Goal: Browse casually: Explore the website without a specific task or goal

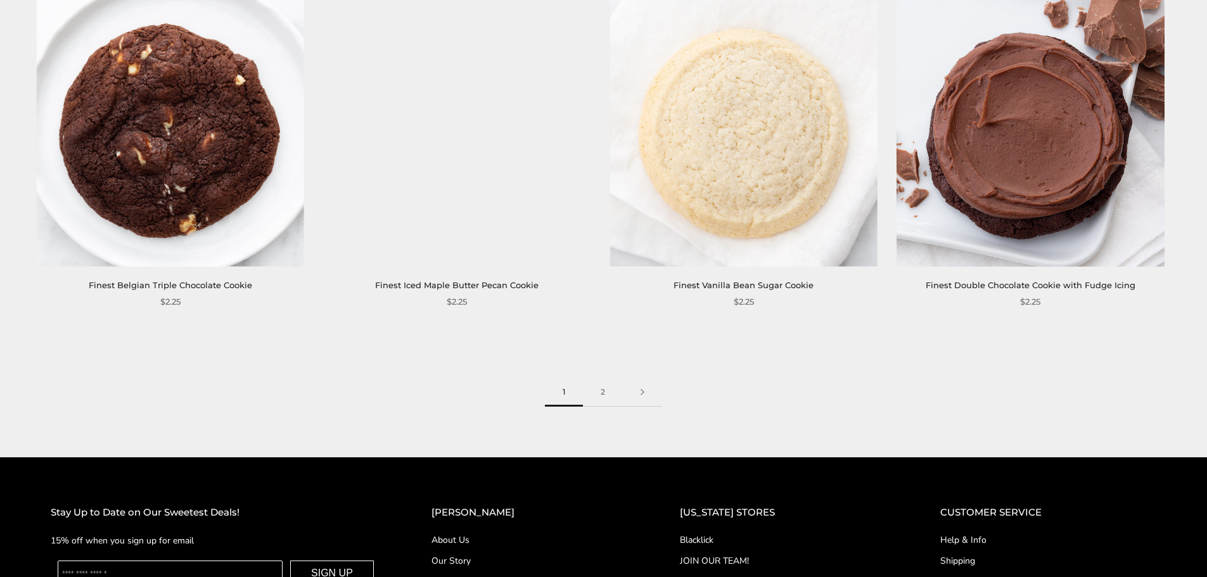
scroll to position [2128, 0]
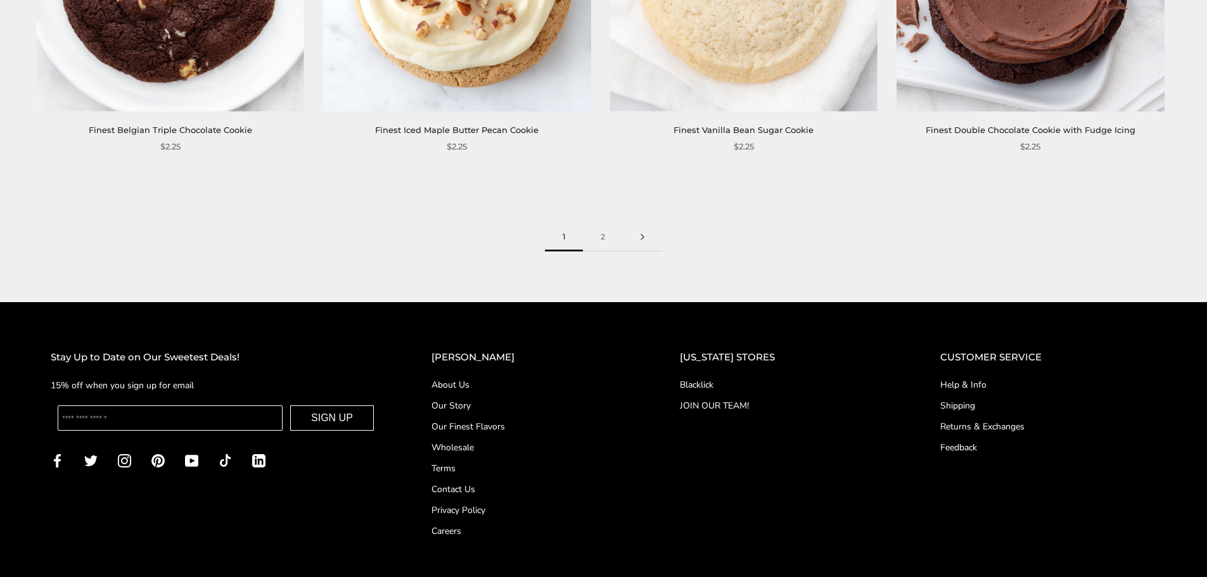
click at [629, 223] on link at bounding box center [642, 237] width 39 height 29
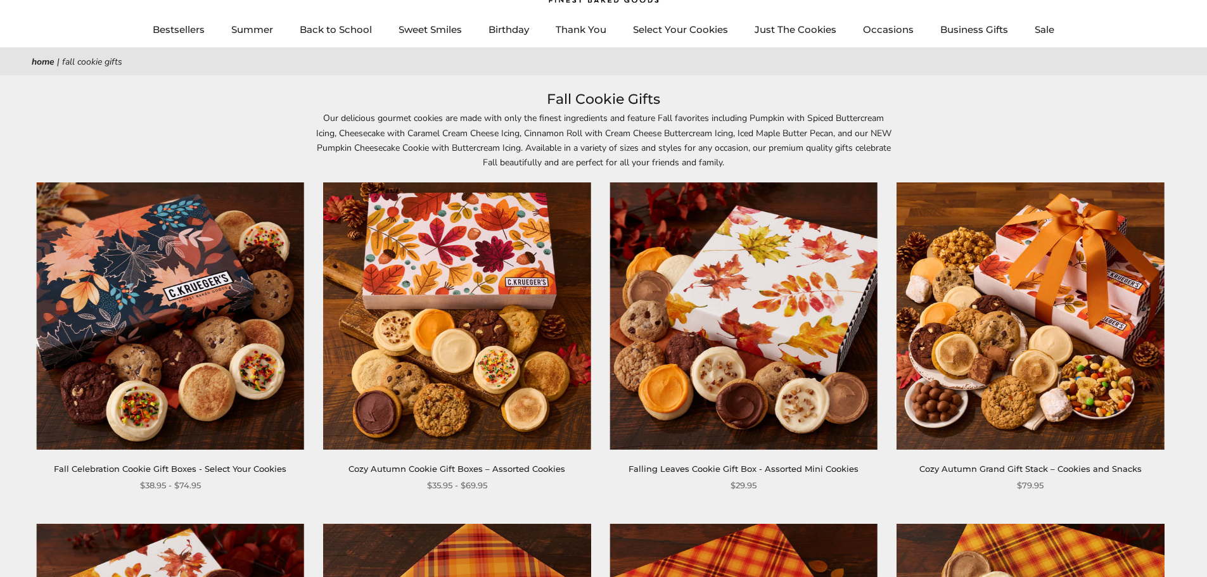
scroll to position [63, 0]
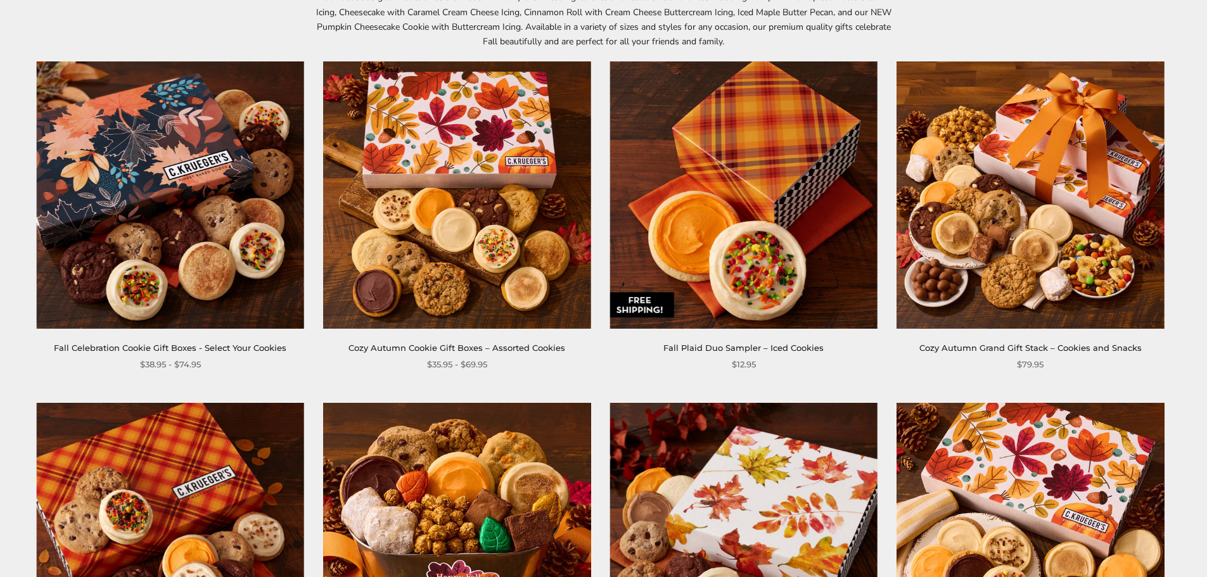
scroll to position [190, 0]
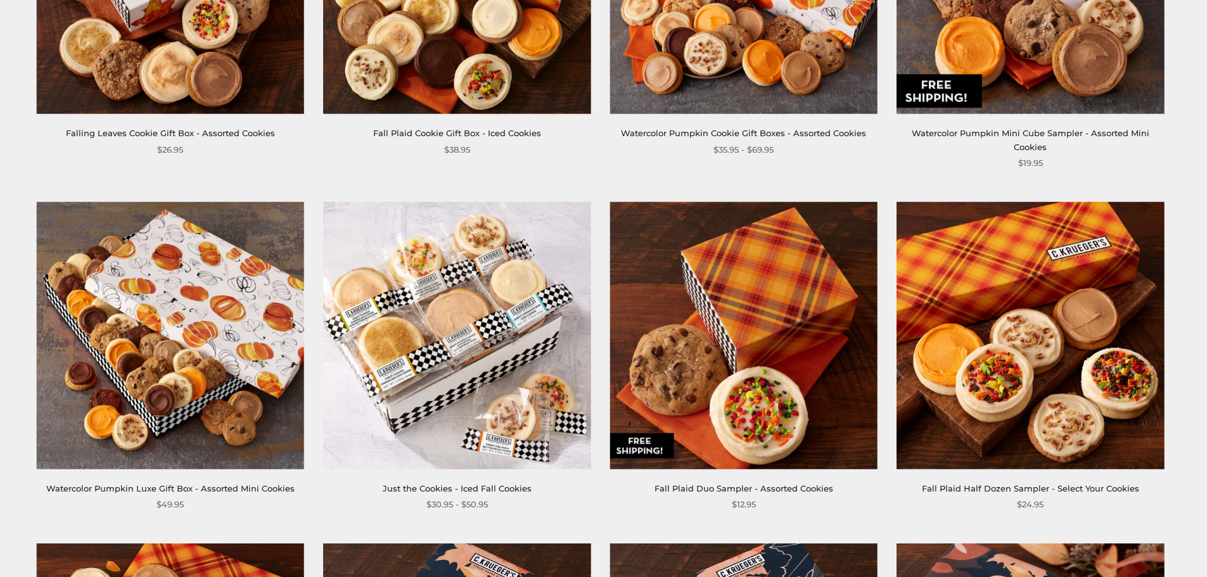
scroll to position [1457, 0]
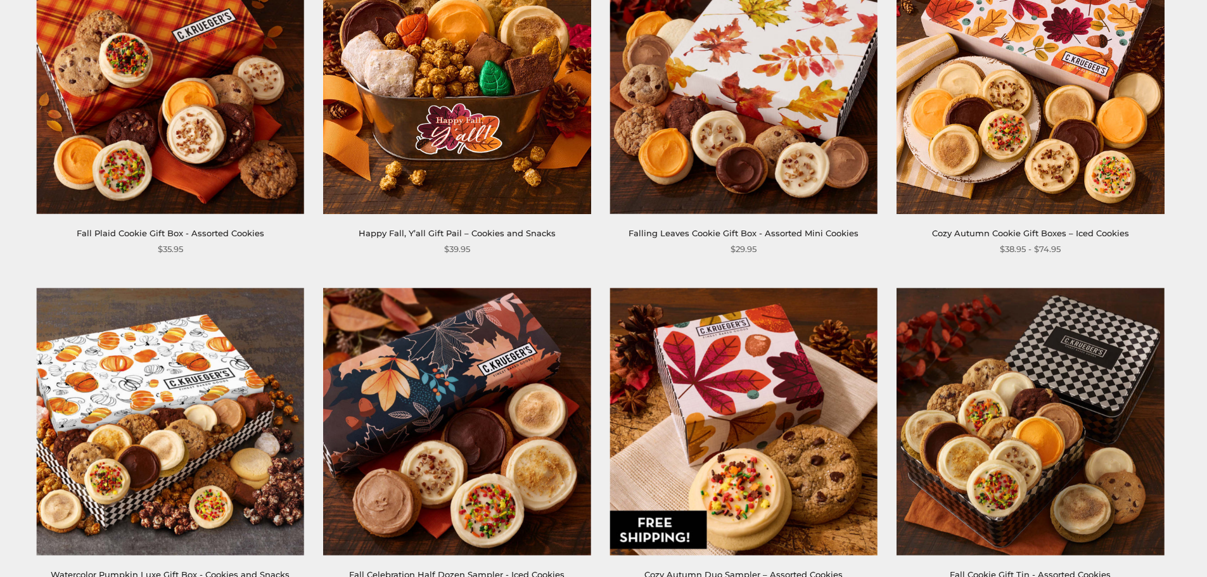
scroll to position [697, 0]
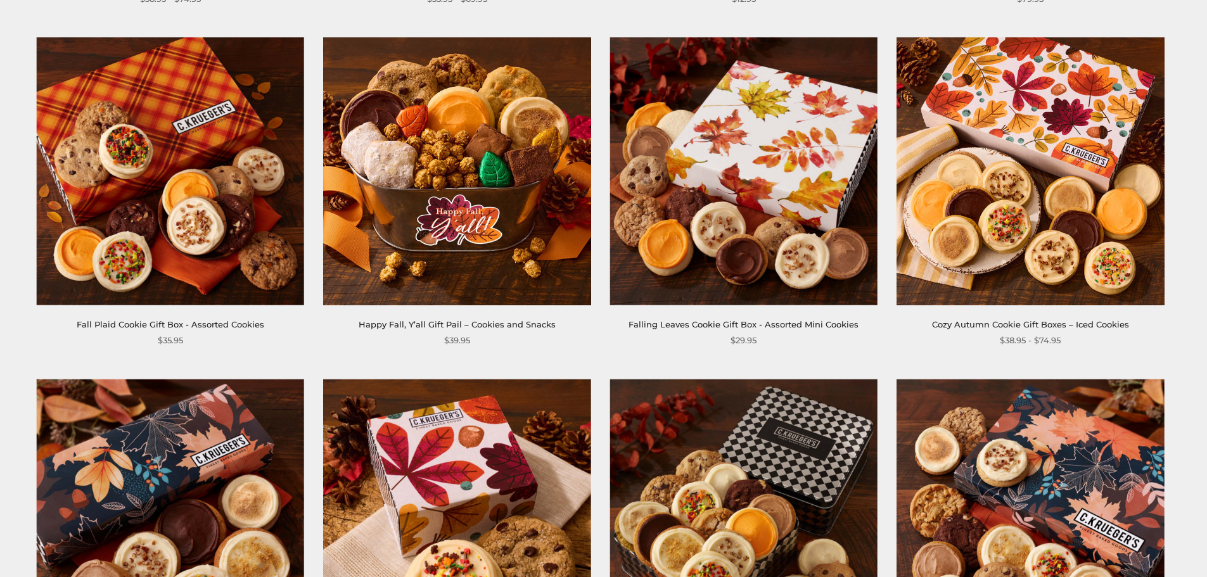
scroll to position [570, 0]
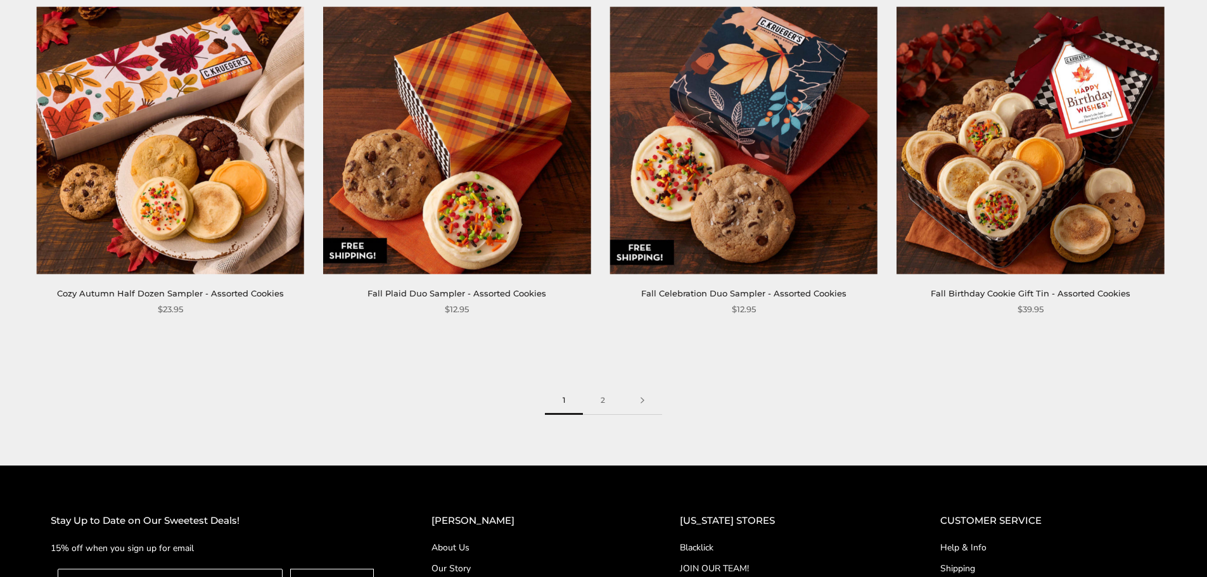
scroll to position [2092, 0]
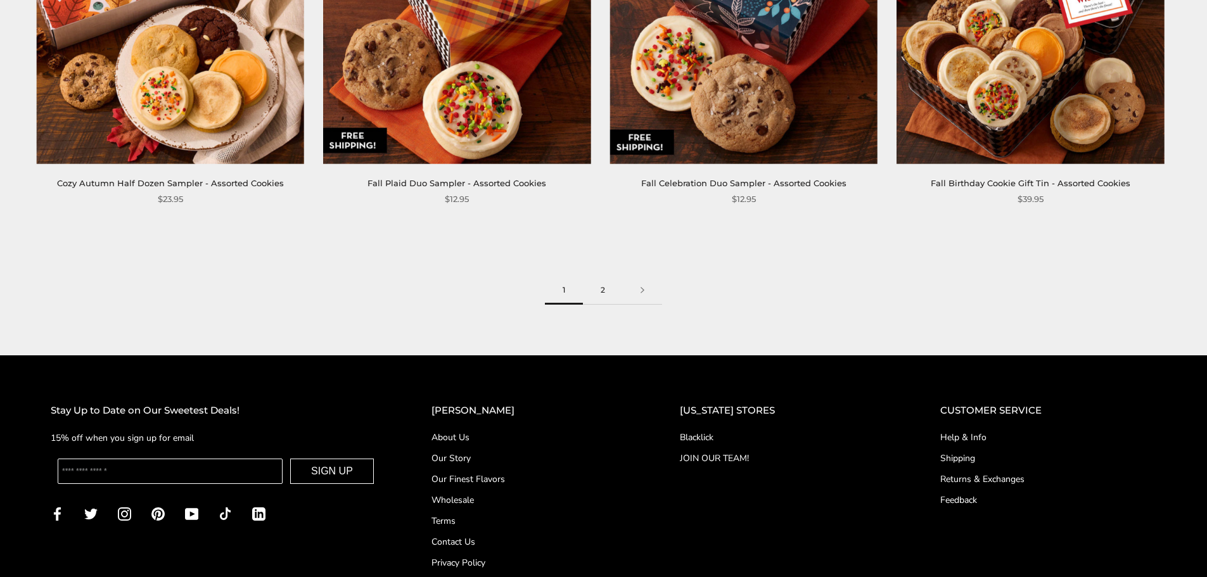
click at [613, 293] on link "2" at bounding box center [603, 290] width 40 height 29
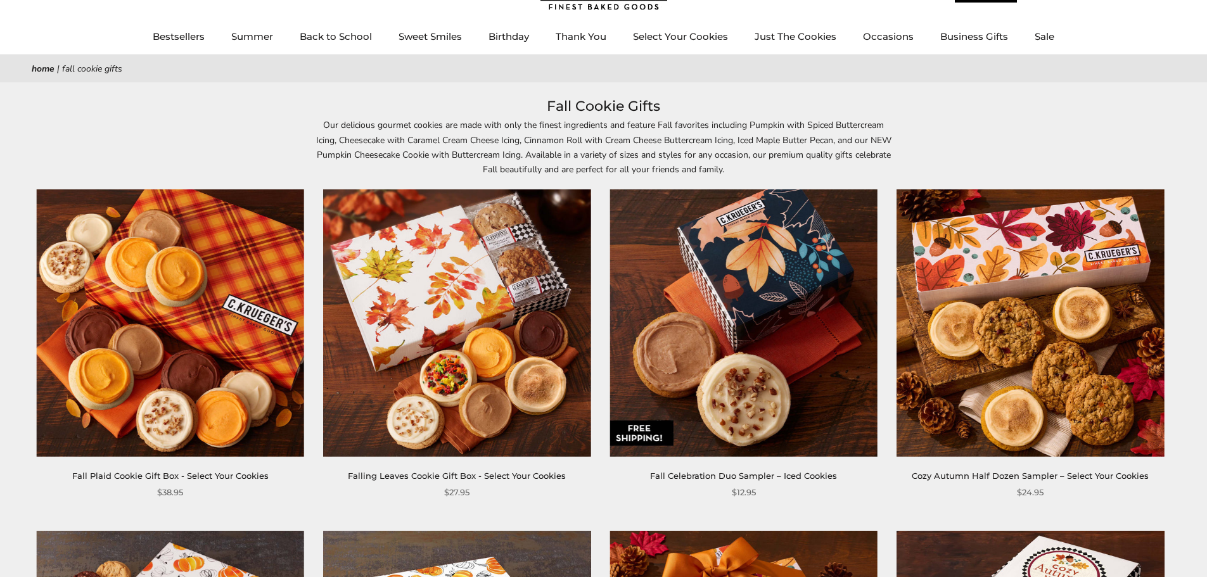
scroll to position [63, 0]
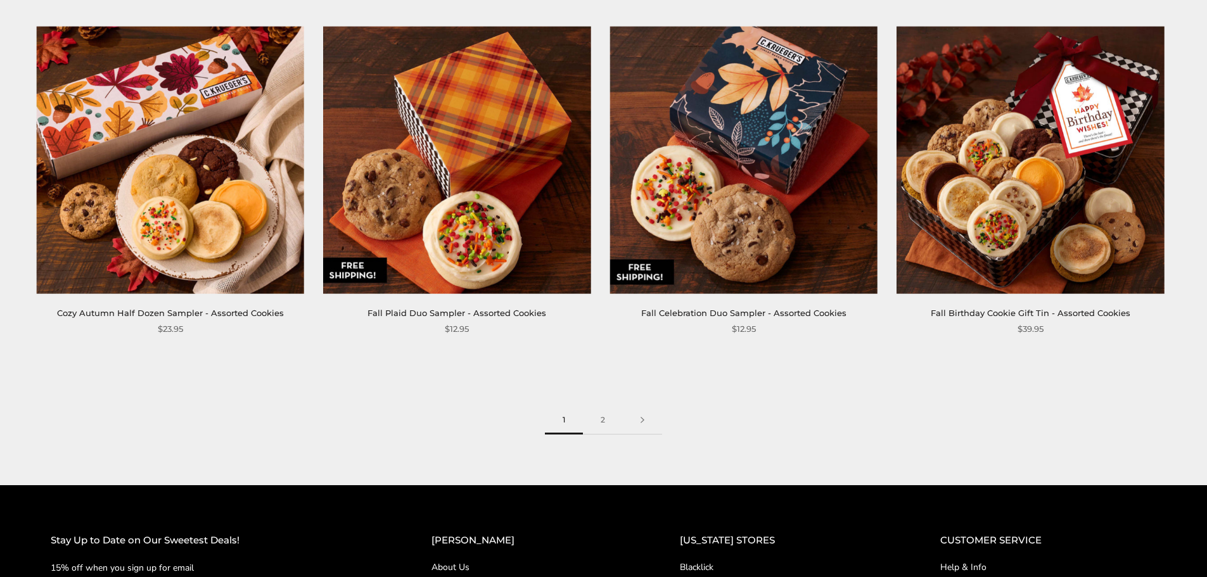
scroll to position [1965, 0]
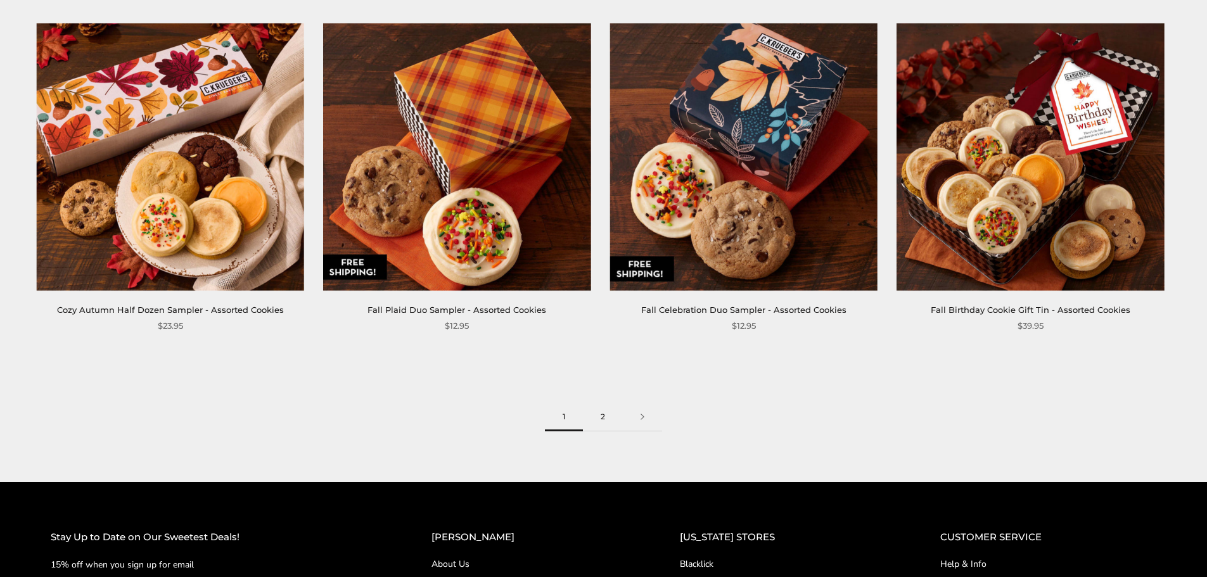
click at [602, 423] on link "2" at bounding box center [603, 417] width 40 height 29
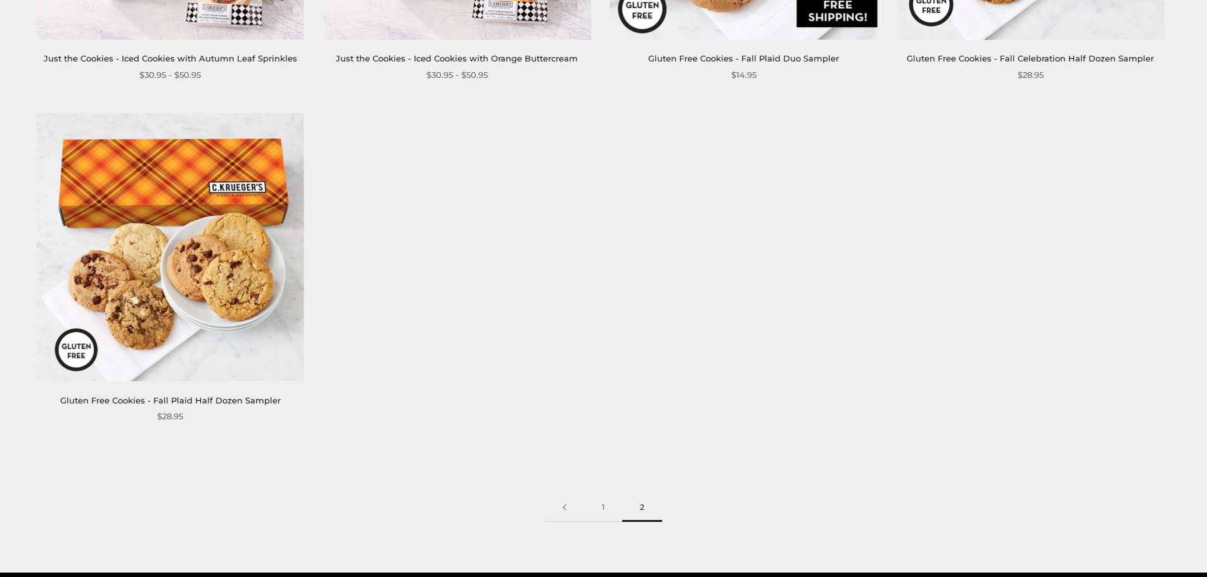
scroll to position [2155, 0]
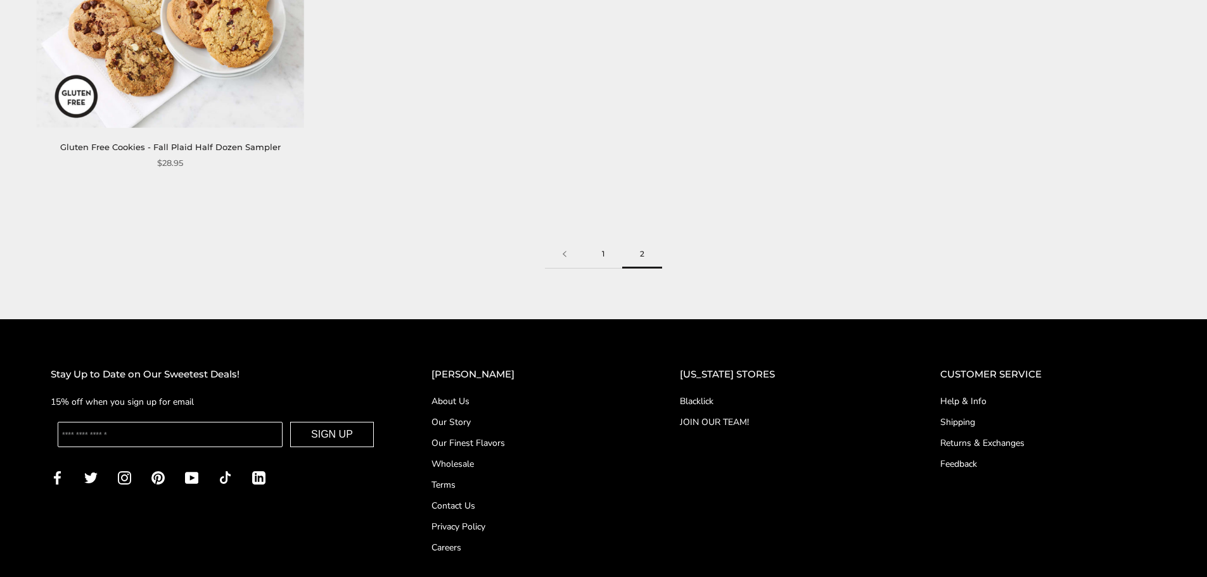
click at [605, 243] on link "1" at bounding box center [603, 254] width 38 height 29
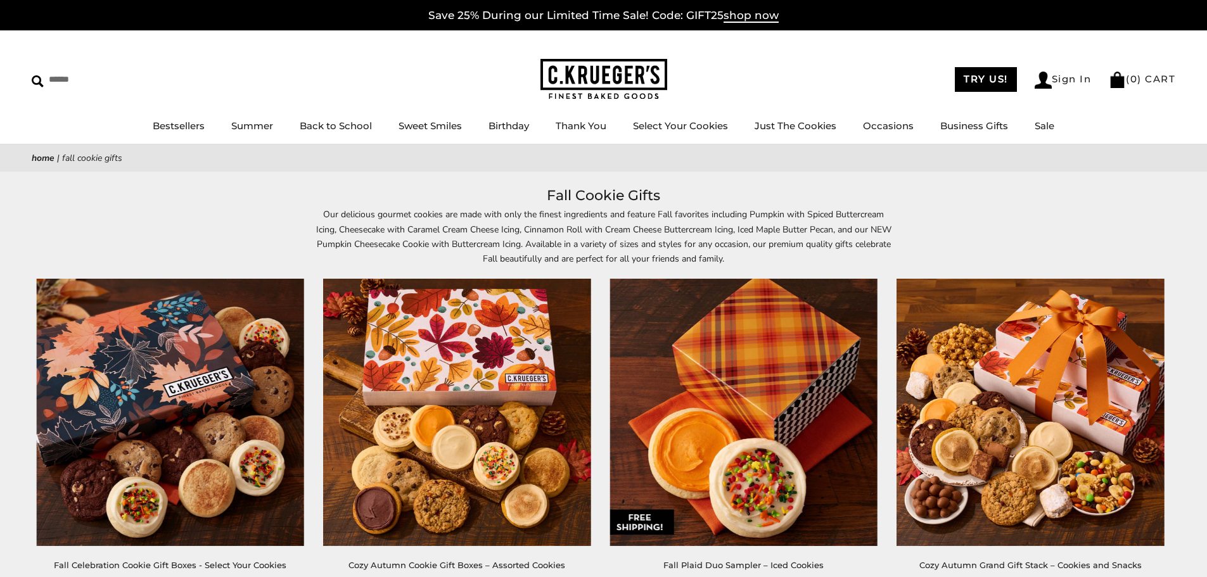
drag, startPoint x: 641, startPoint y: 196, endPoint x: 624, endPoint y: 183, distance: 21.3
click at [641, 195] on h1 "Fall Cookie Gifts" at bounding box center [604, 195] width 1106 height 23
click at [580, 93] on img at bounding box center [604, 79] width 127 height 41
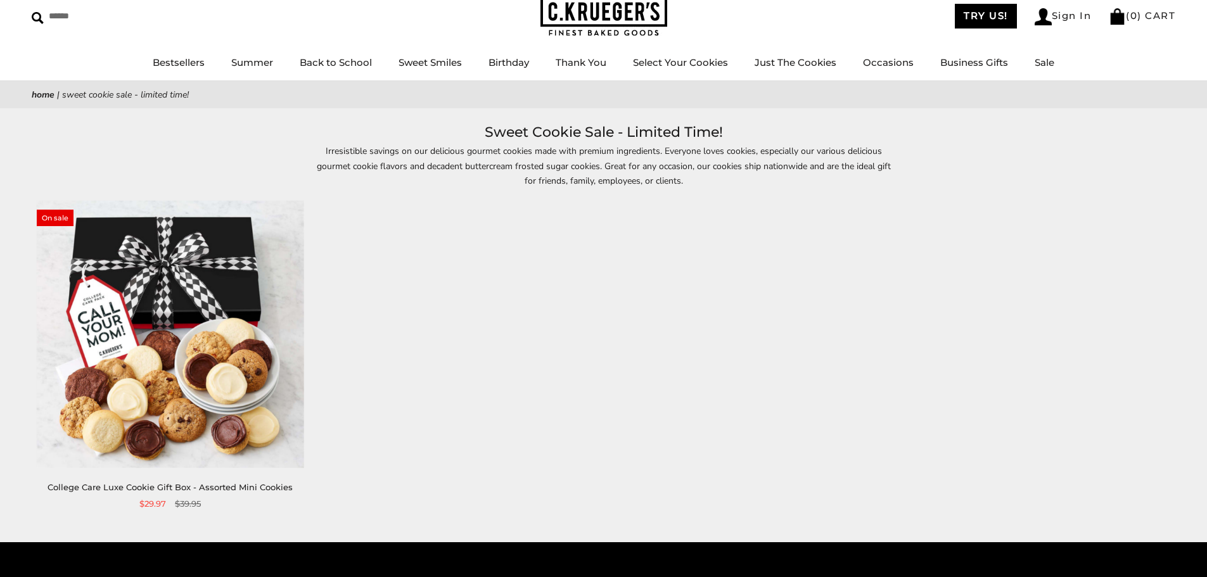
click at [531, 238] on div "**********" at bounding box center [591, 372] width 1173 height 342
click at [726, 263] on div "**********" at bounding box center [591, 372] width 1173 height 342
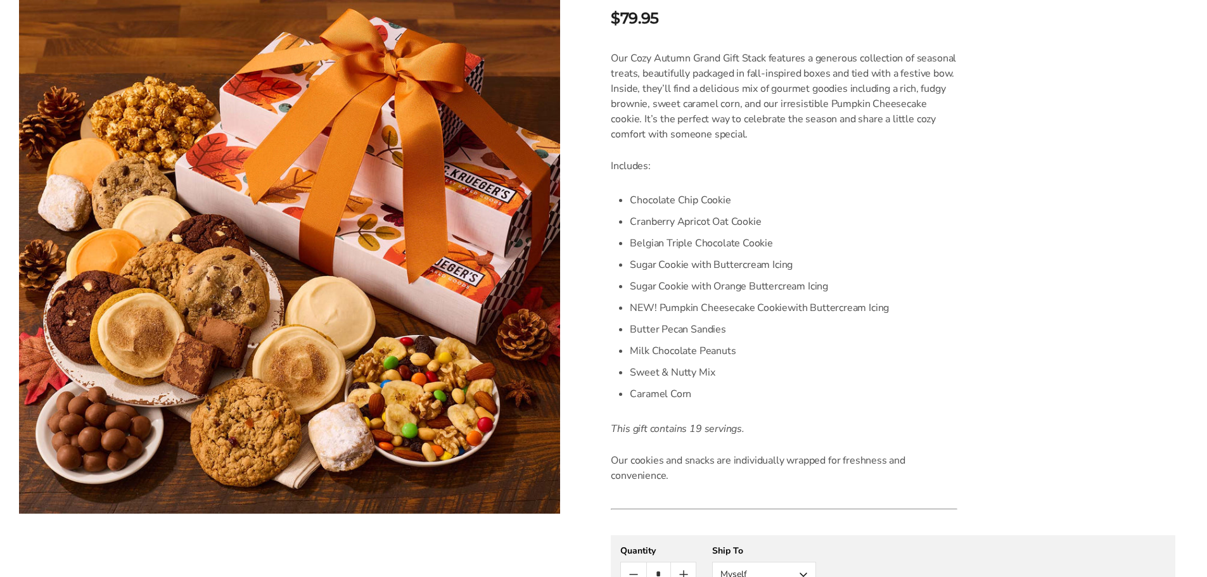
click at [880, 219] on li "Cranberry Apricot Oat Cookie" at bounding box center [794, 222] width 328 height 22
click at [891, 271] on li "Sugar Cookie with Buttercream Icing" at bounding box center [794, 265] width 328 height 22
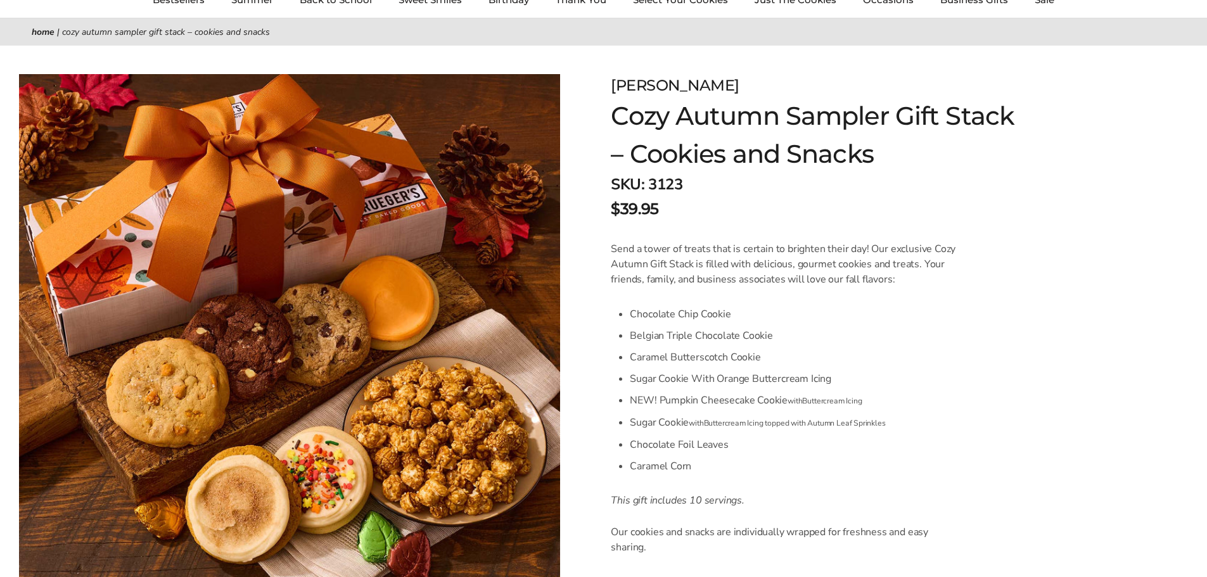
scroll to position [127, 0]
click at [780, 231] on form "C.KRUEGER'S Cozy Autumn Sampler Gift Stack – Cookies and Snacks SKU: 3123 $39.9…" at bounding box center [893, 489] width 565 height 830
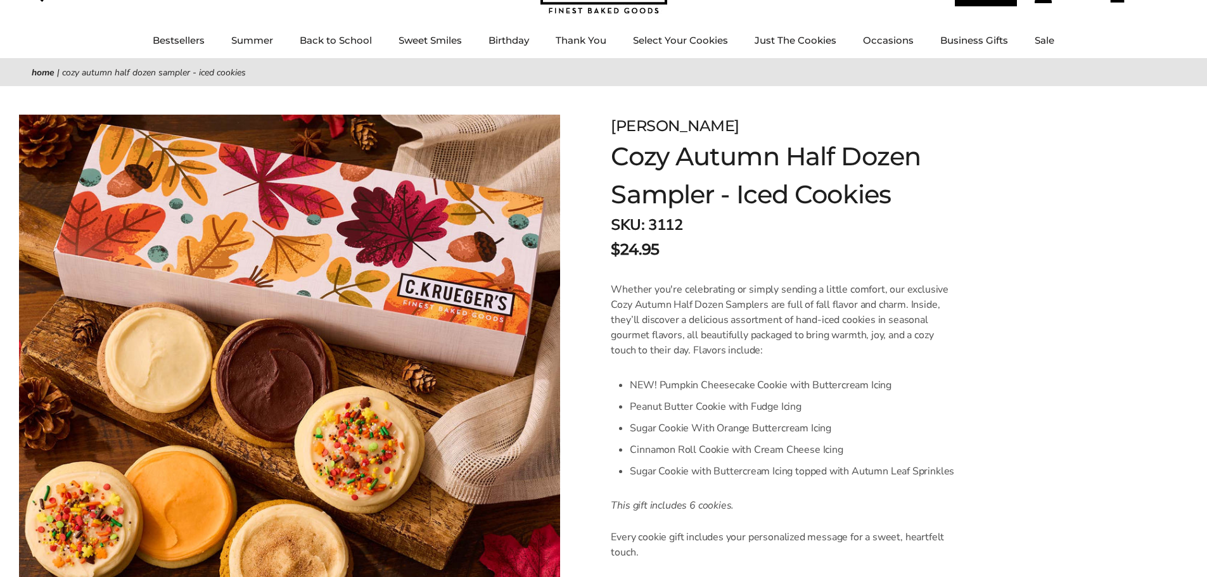
scroll to position [63, 0]
